Goal: Book appointment/travel/reservation

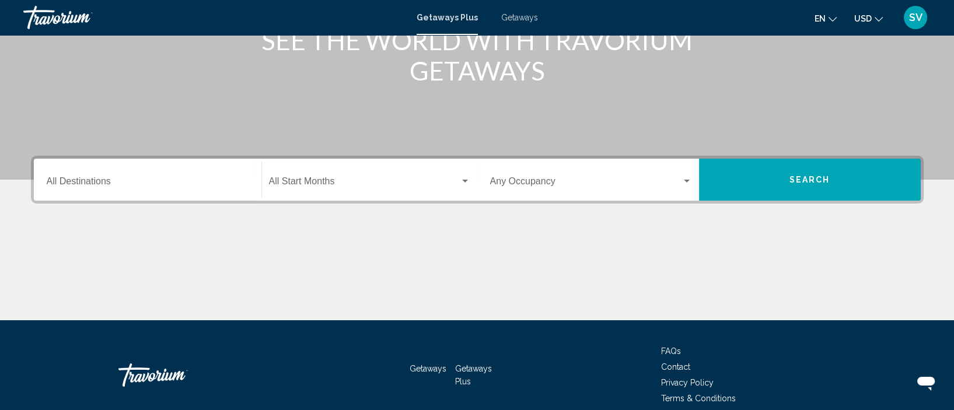
scroll to position [175, 0]
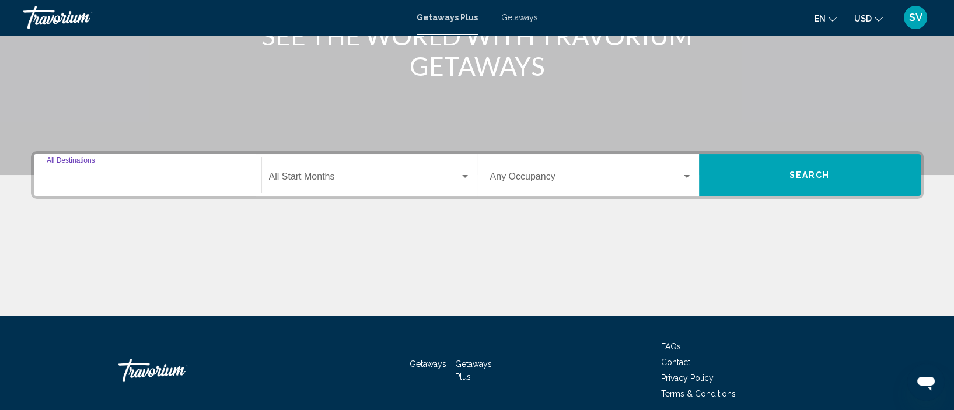
click at [184, 174] on input "Destination All Destinations" at bounding box center [148, 179] width 202 height 11
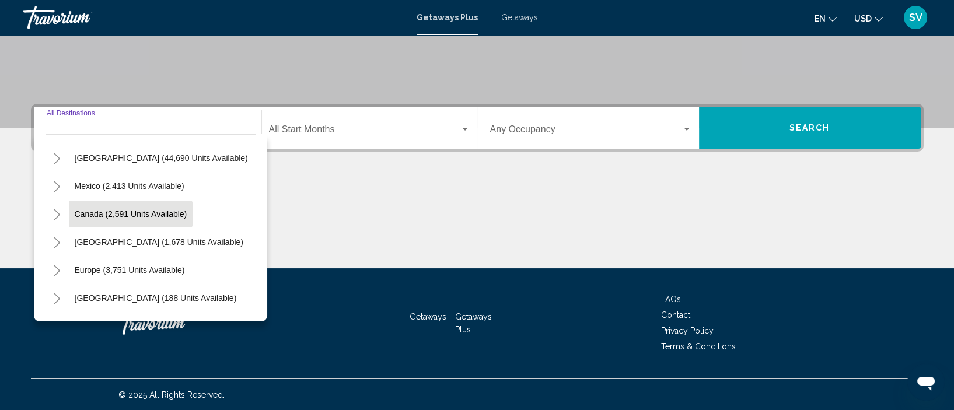
scroll to position [25, 0]
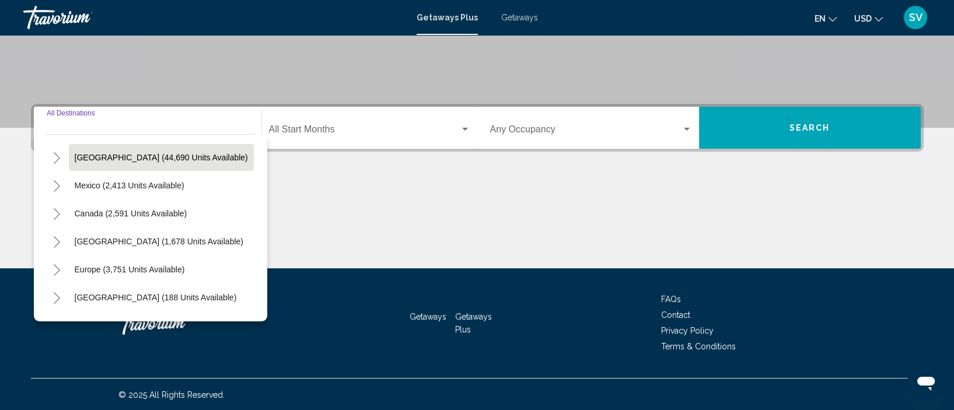
click at [165, 160] on span "United States (44,690 units available)" at bounding box center [161, 157] width 173 height 9
type input "**********"
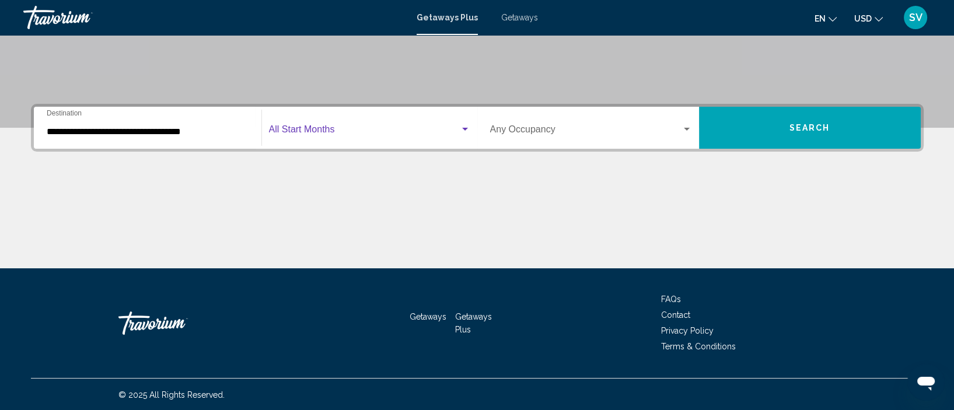
click at [455, 130] on span "Search widget" at bounding box center [364, 132] width 191 height 11
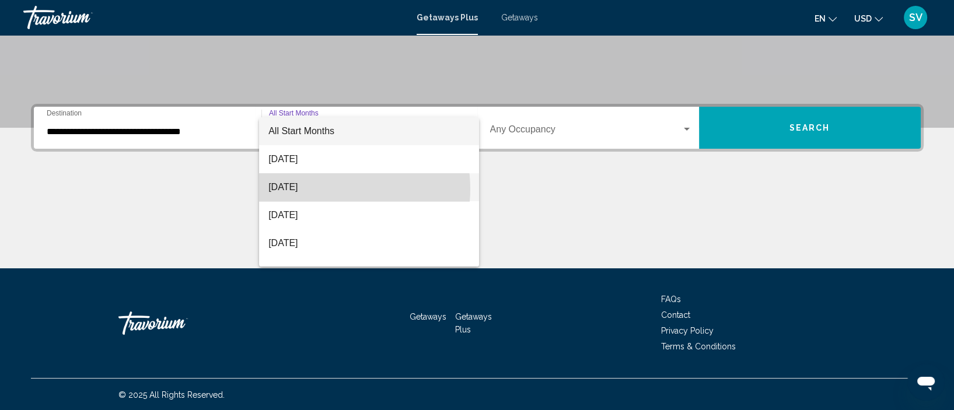
click at [332, 189] on span "September 2025" at bounding box center [368, 187] width 201 height 28
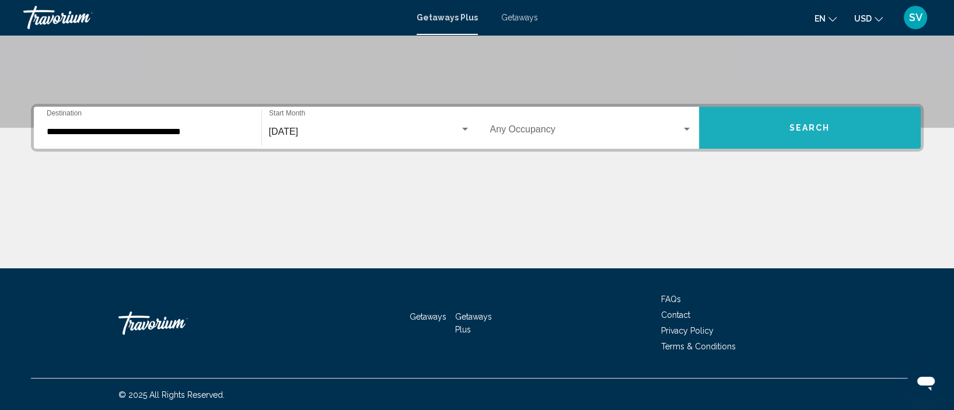
click at [781, 124] on button "Search" at bounding box center [810, 128] width 222 height 42
